Goal: Task Accomplishment & Management: Use online tool/utility

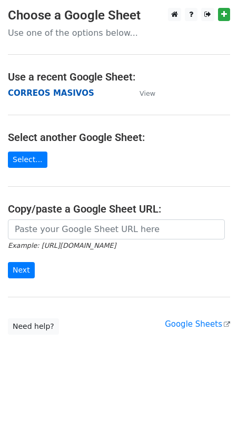
click at [68, 93] on strong "CORREOS MASIVOS" at bounding box center [51, 92] width 86 height 9
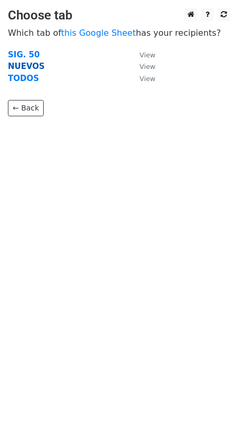
click at [23, 67] on strong "NUEVOS" at bounding box center [26, 66] width 37 height 9
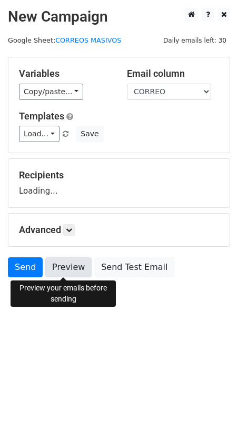
click at [67, 270] on link "Preview" at bounding box center [68, 268] width 46 height 20
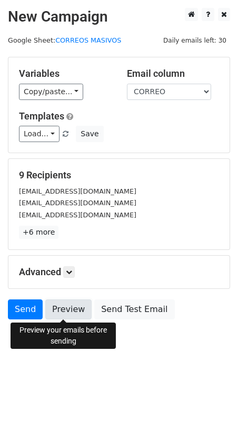
click at [58, 308] on link "Preview" at bounding box center [68, 310] width 46 height 20
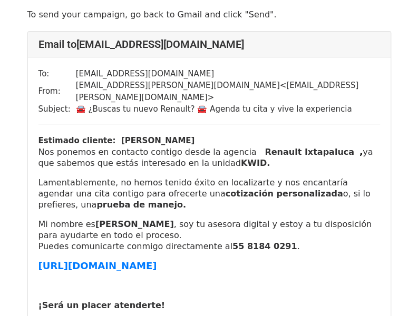
scroll to position [105, 0]
